Goal: Task Accomplishment & Management: Use online tool/utility

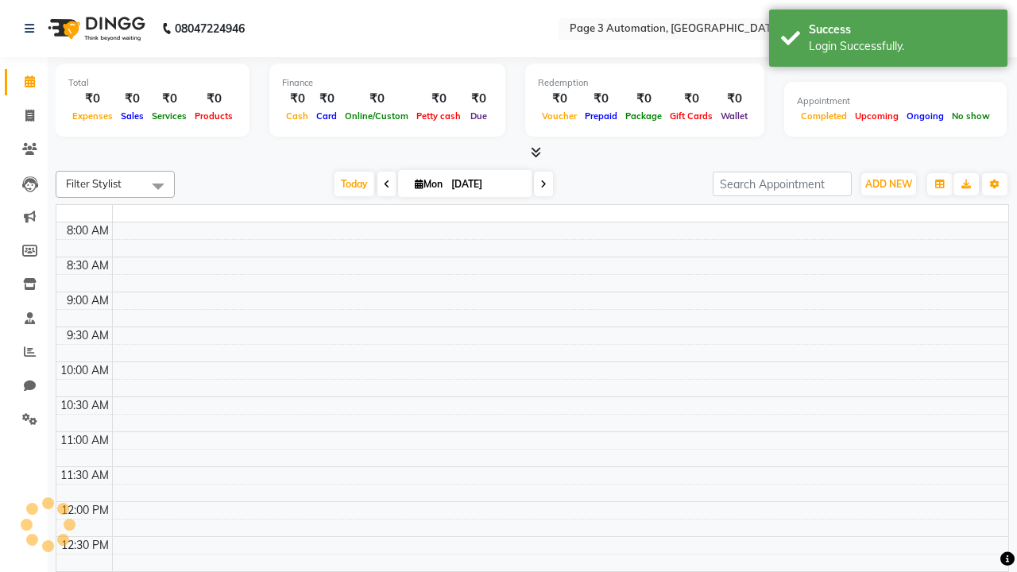
select select "en"
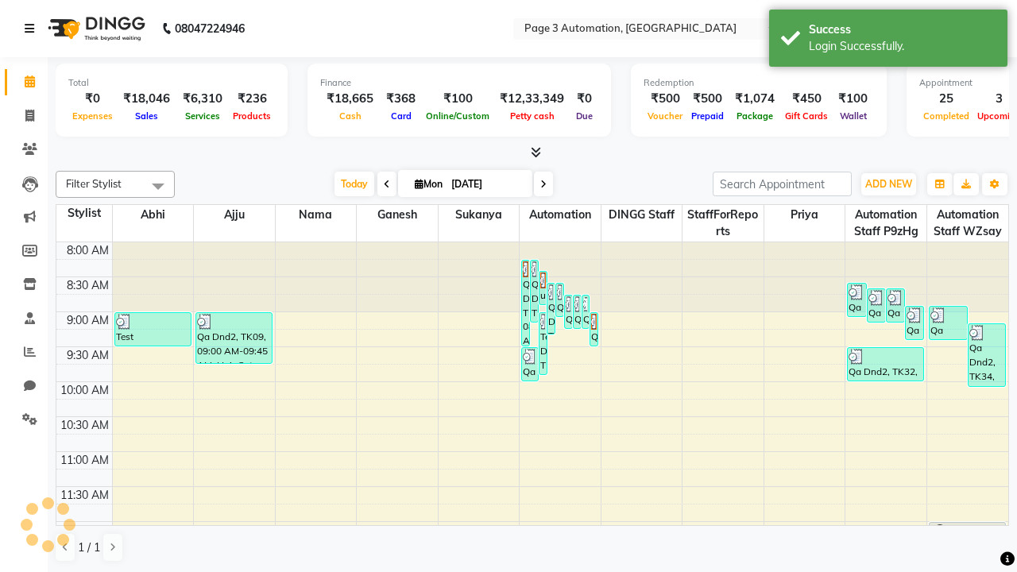
click at [33, 29] on icon at bounding box center [30, 28] width 10 height 11
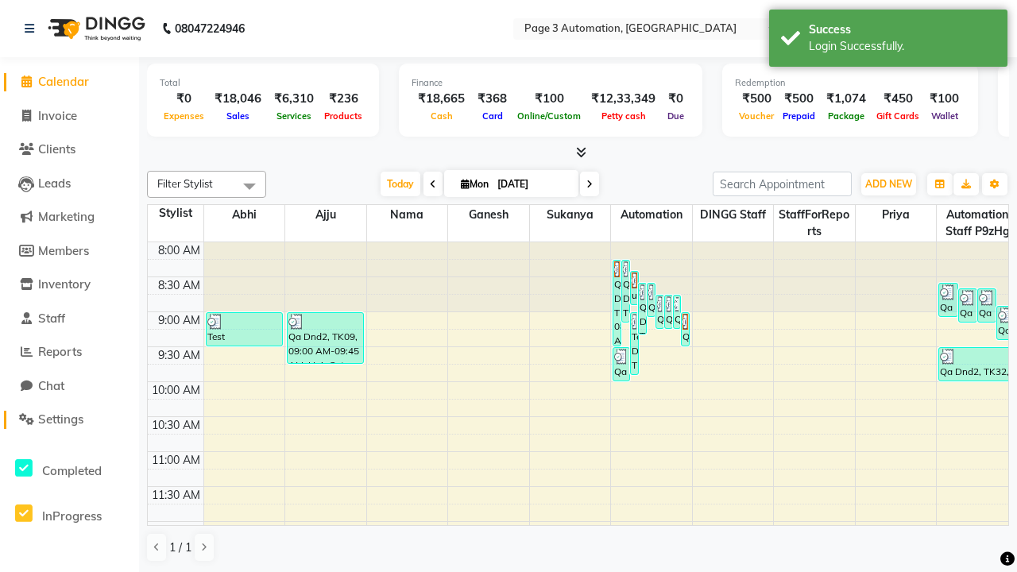
click at [69, 420] on span "Settings" at bounding box center [60, 419] width 45 height 15
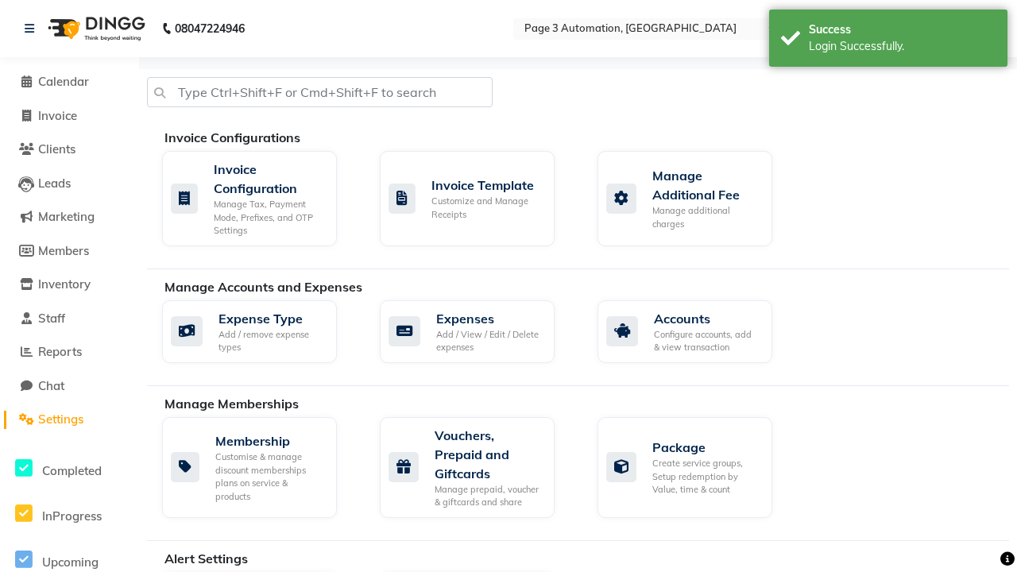
select select "2: 15"
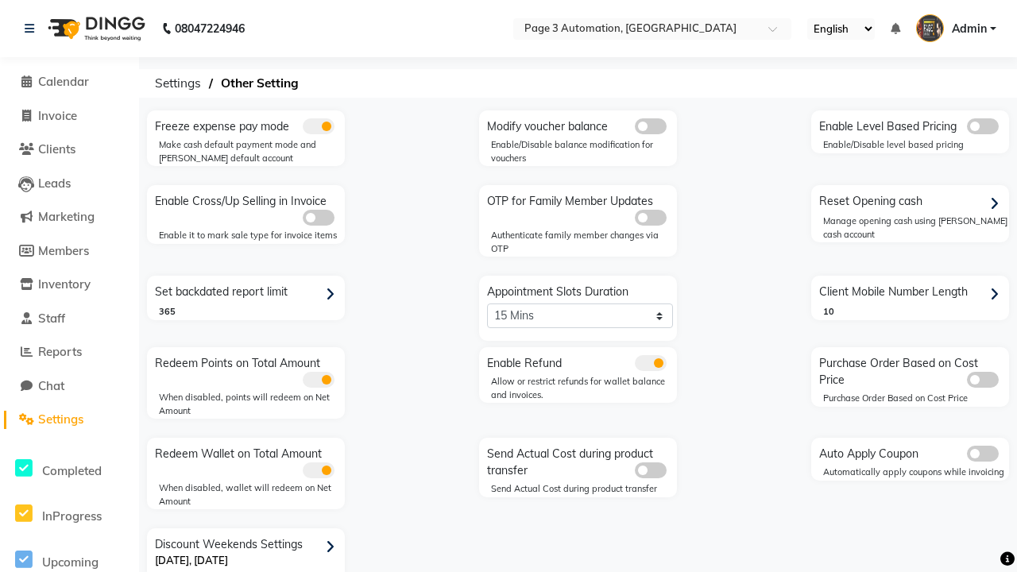
scroll to position [33, 0]
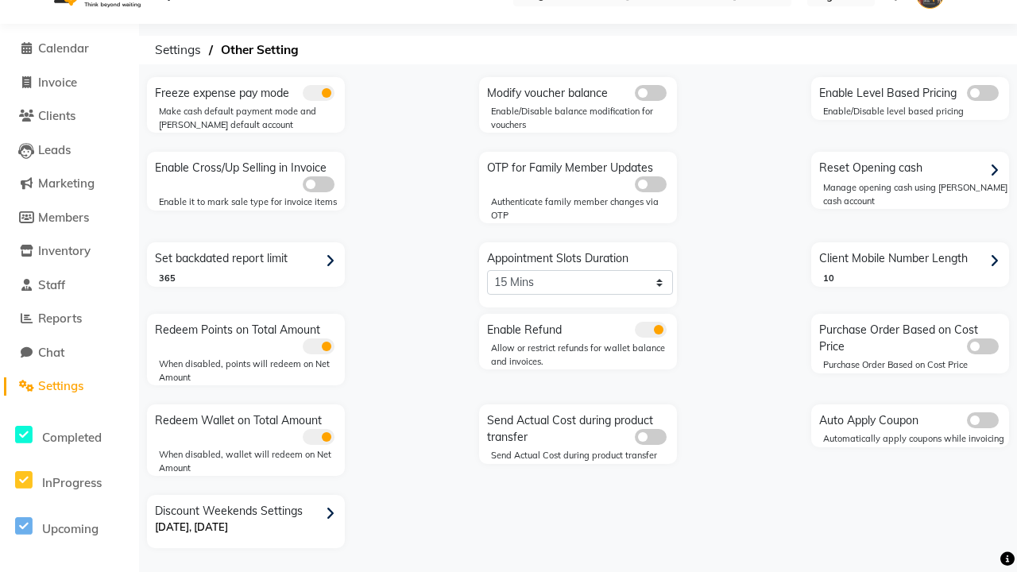
click at [650, 330] on span at bounding box center [651, 330] width 32 height 16
click at [635, 332] on input "checkbox" at bounding box center [635, 332] width 0 height 0
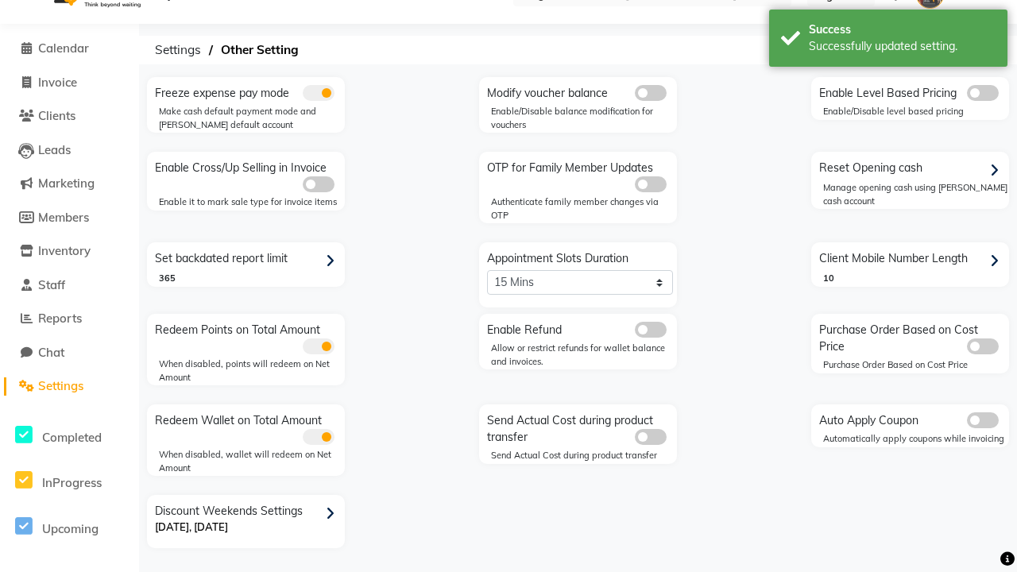
scroll to position [6, 0]
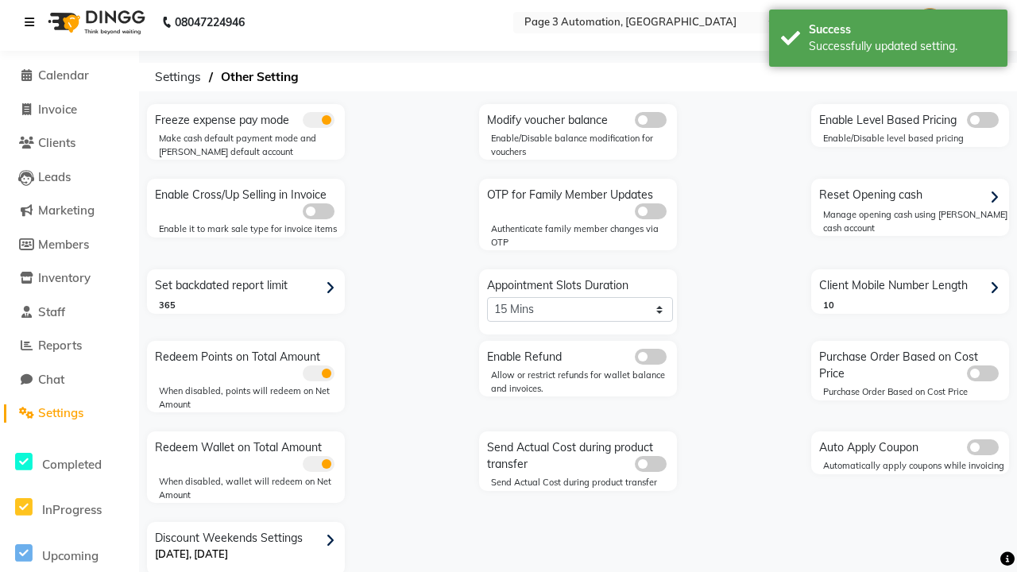
click at [33, 22] on icon at bounding box center [30, 22] width 10 height 11
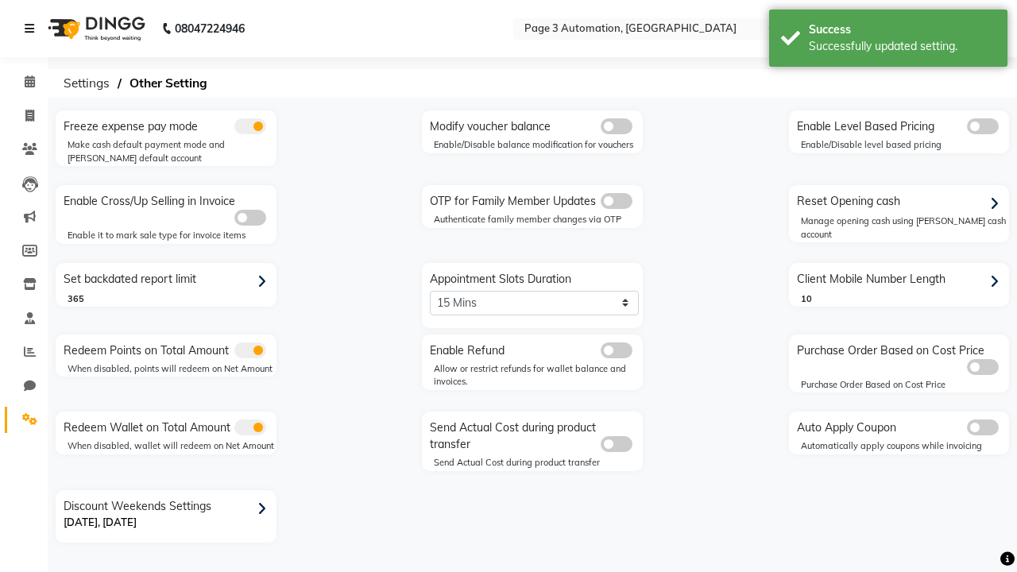
scroll to position [0, 0]
click at [24, 115] on span at bounding box center [30, 116] width 28 height 18
select select "service"
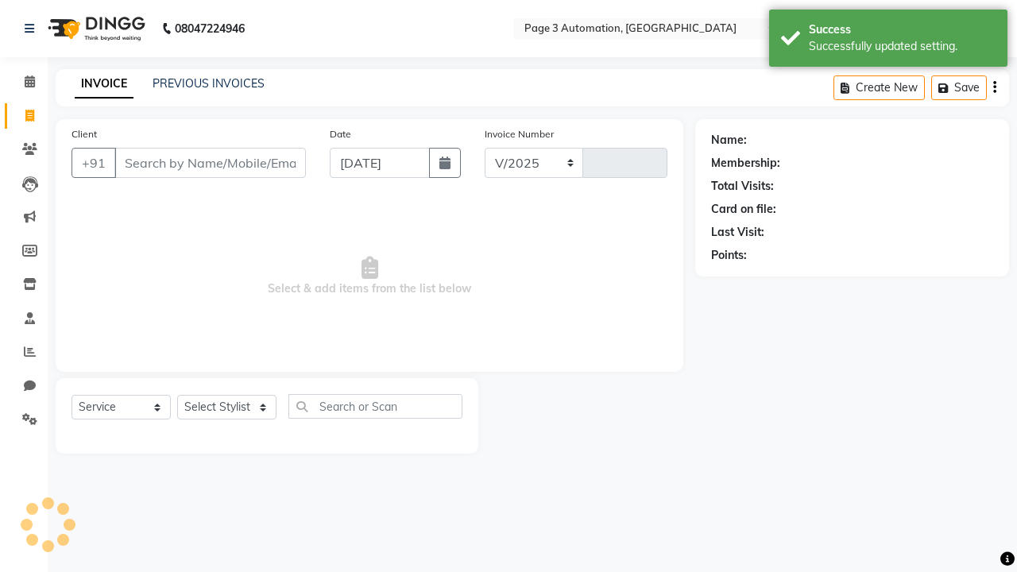
select select "2774"
type input "8724"
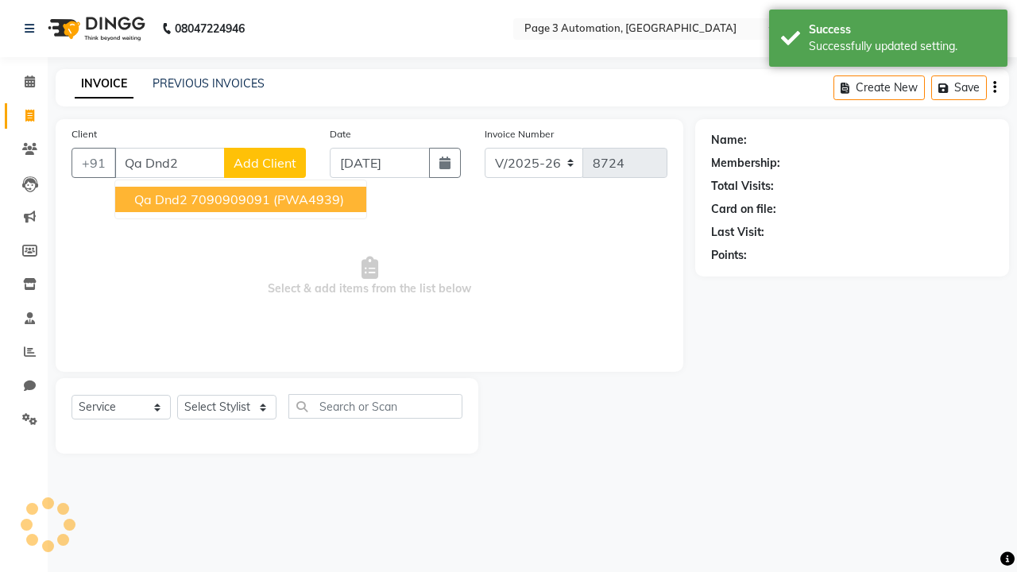
click at [242, 199] on ngb-highlight "7090909091" at bounding box center [230, 199] width 79 height 16
type input "7090909091"
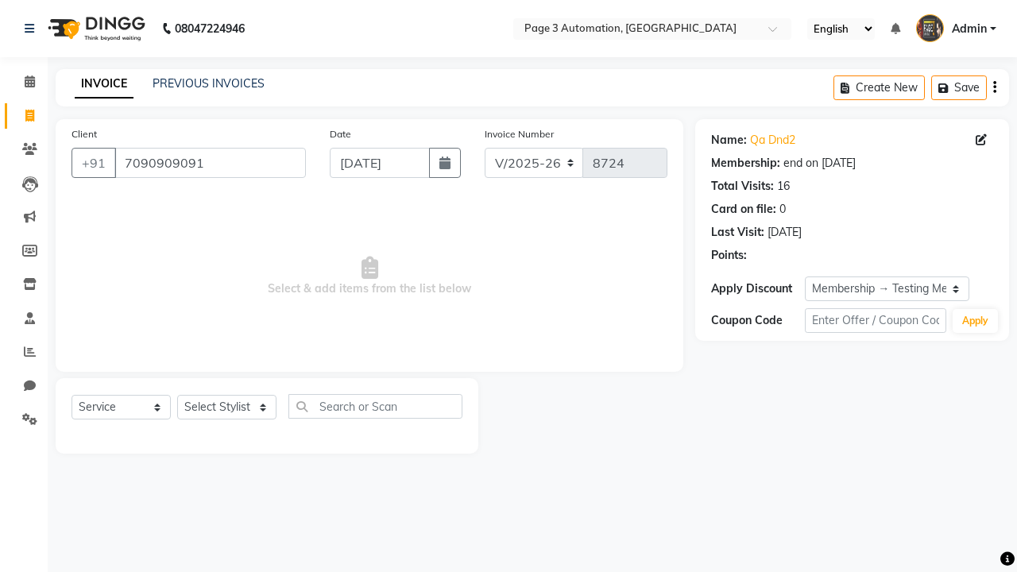
select select "0:"
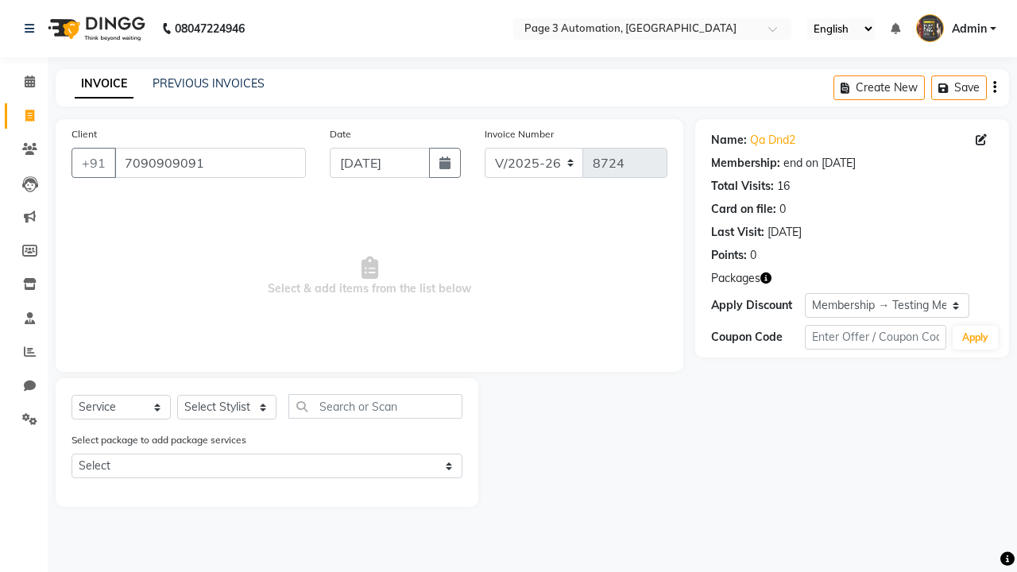
select select "90256"
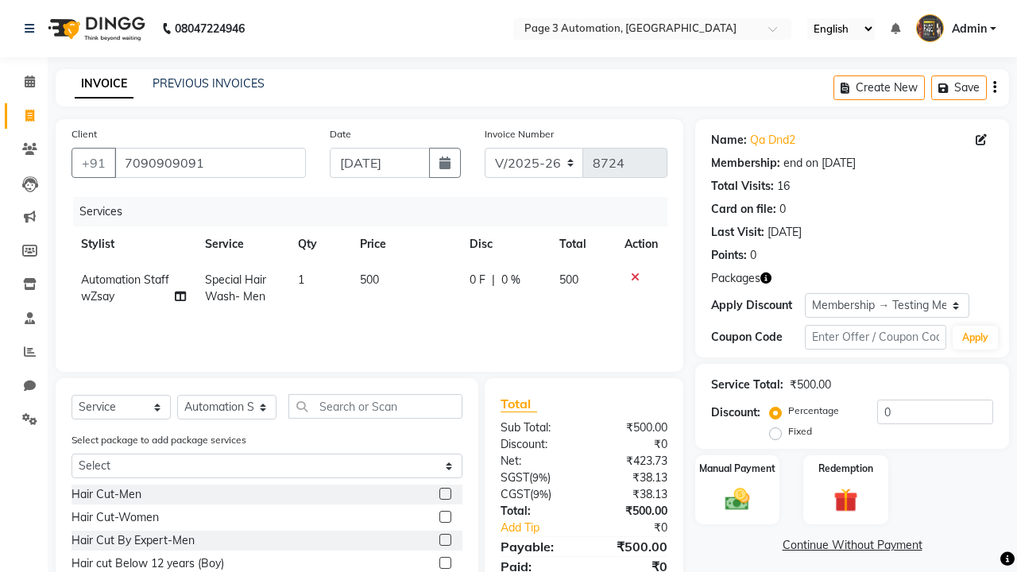
scroll to position [118, 0]
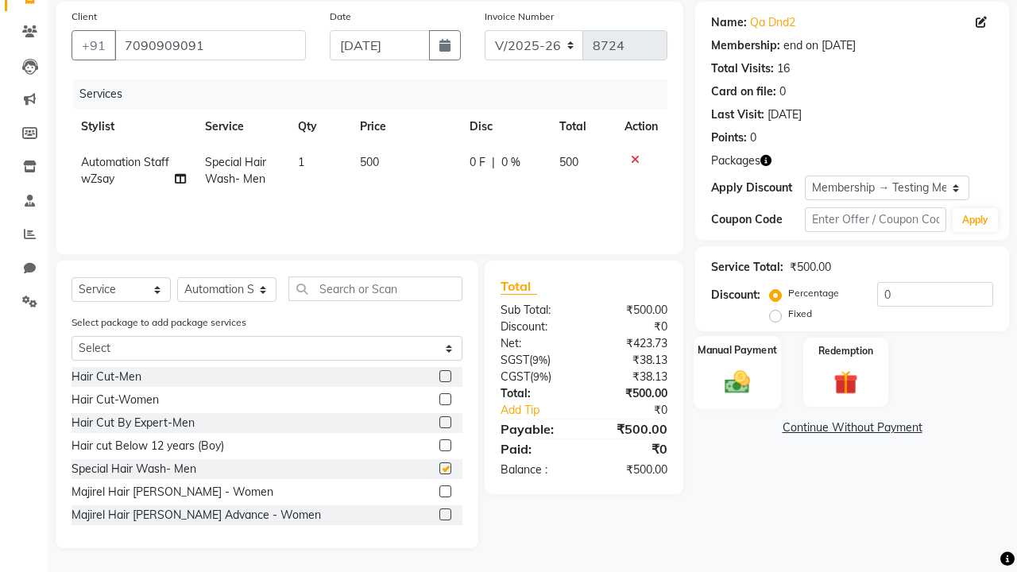
click at [737, 350] on label "Manual Payment" at bounding box center [737, 349] width 79 height 15
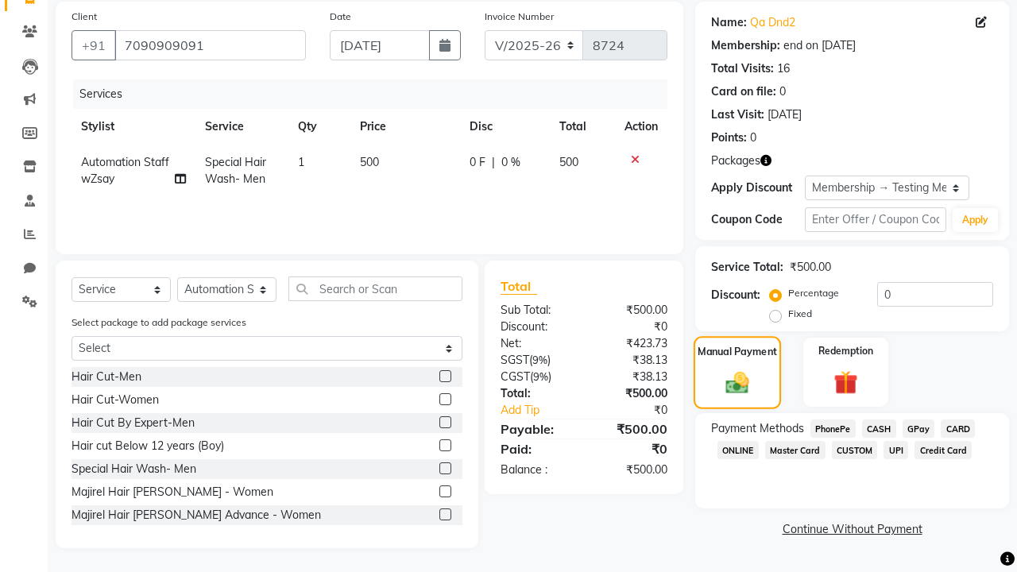
checkbox input "false"
click at [879, 428] on span "CASH" at bounding box center [879, 429] width 34 height 18
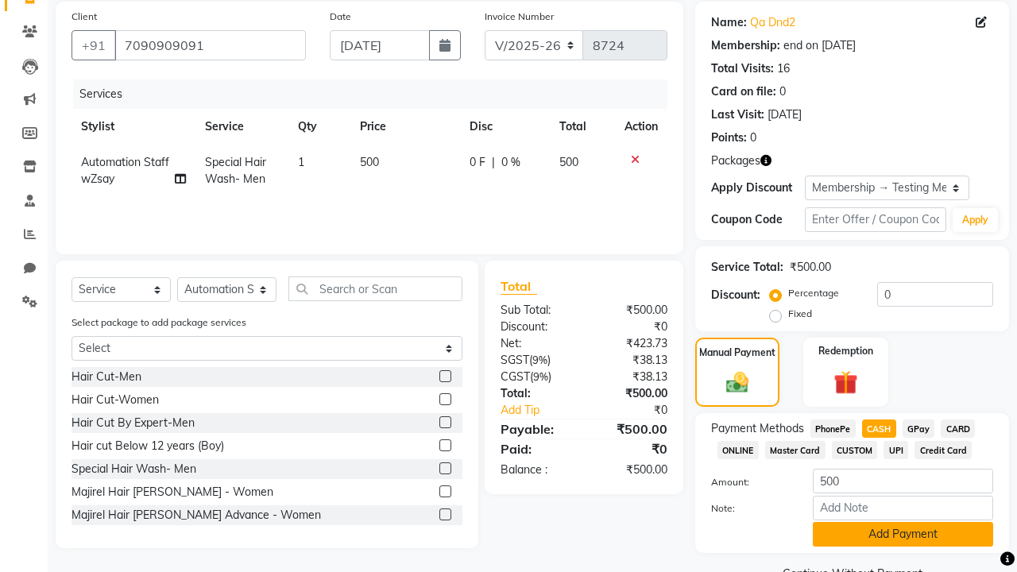
click at [903, 534] on button "Add Payment" at bounding box center [903, 534] width 180 height 25
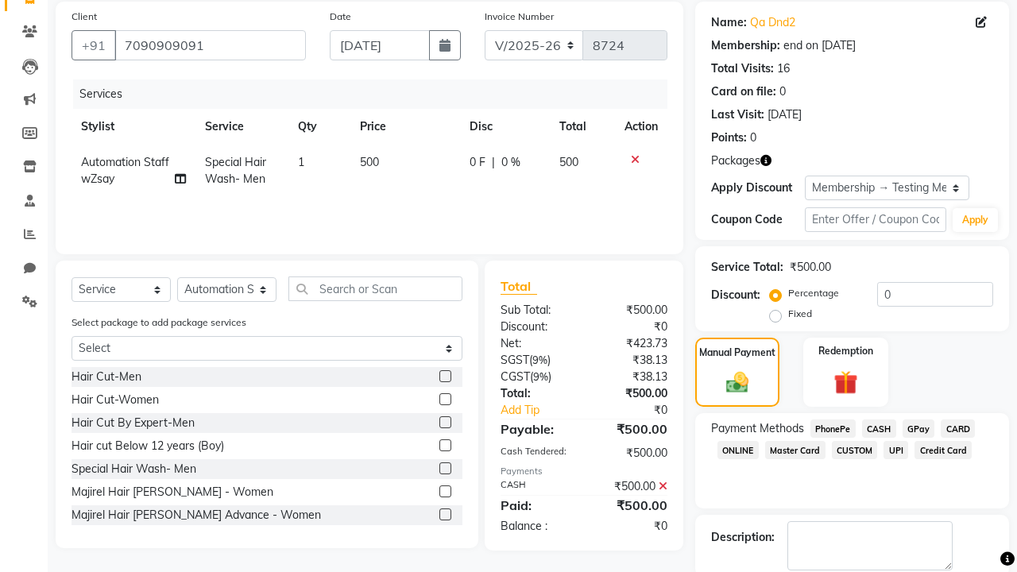
checkbox input "false"
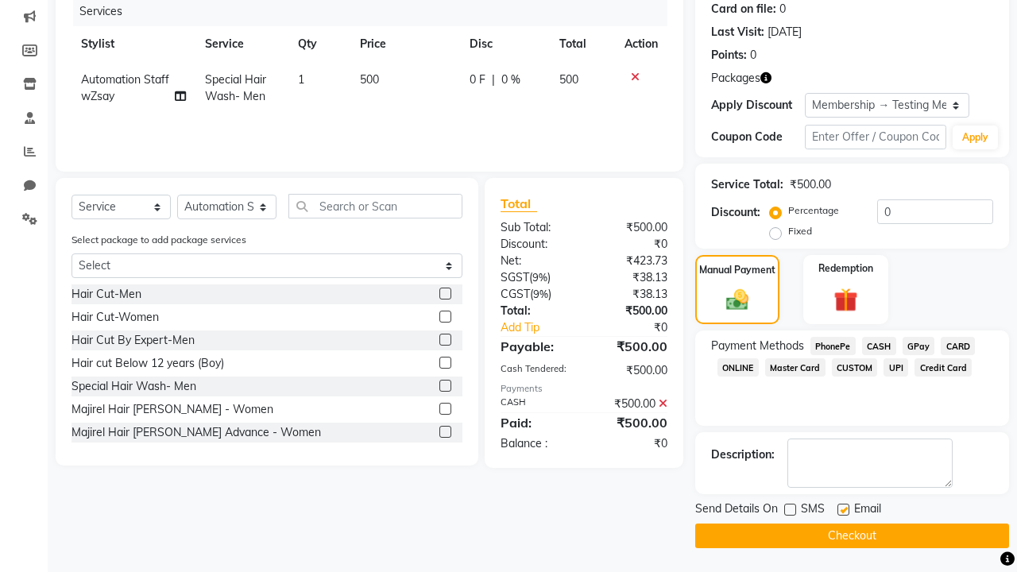
click at [843, 509] on label at bounding box center [843, 510] width 12 height 12
click at [843, 509] on input "checkbox" at bounding box center [842, 510] width 10 height 10
checkbox input "false"
click at [852, 536] on button "Checkout" at bounding box center [852, 536] width 314 height 25
